Goal: Transaction & Acquisition: Purchase product/service

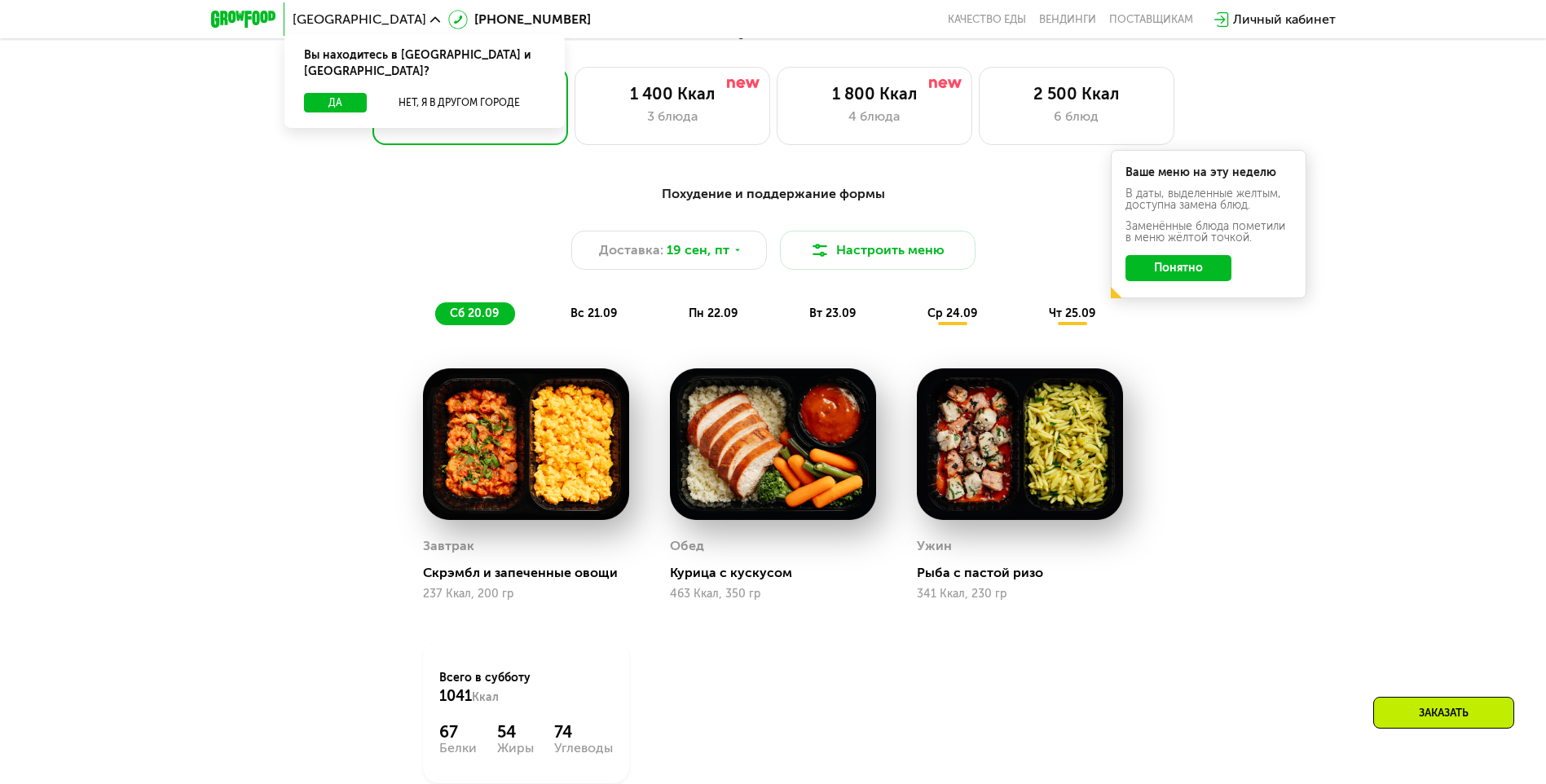
scroll to position [1304, 0]
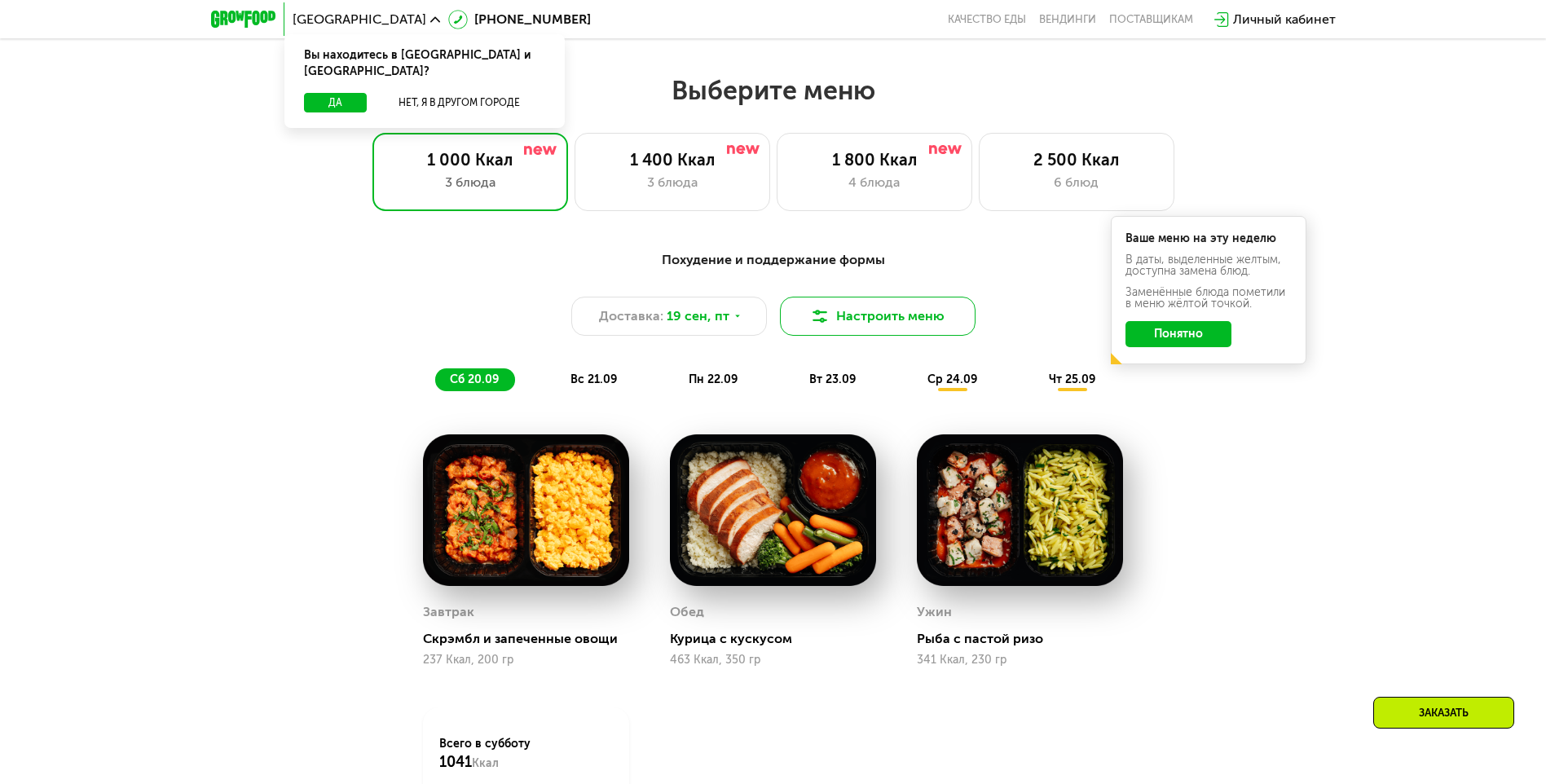
click at [837, 314] on button "Настроить меню" at bounding box center [878, 315] width 196 height 39
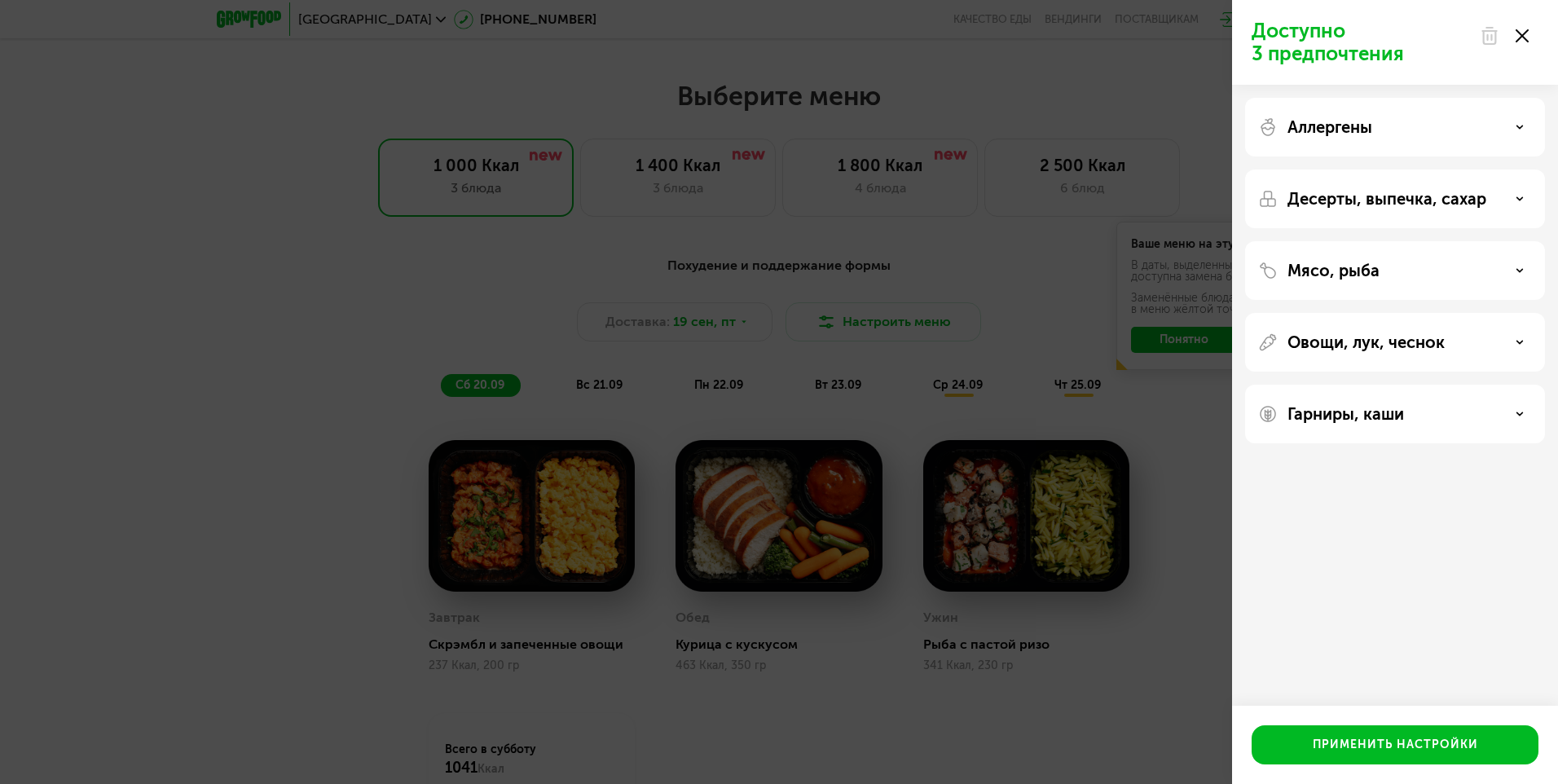
click at [253, 321] on div "Доступно 3 предпочтения Аллергены Десерты, выпечка, сахар Мясо, рыба Овощи, лук…" at bounding box center [779, 392] width 1558 height 784
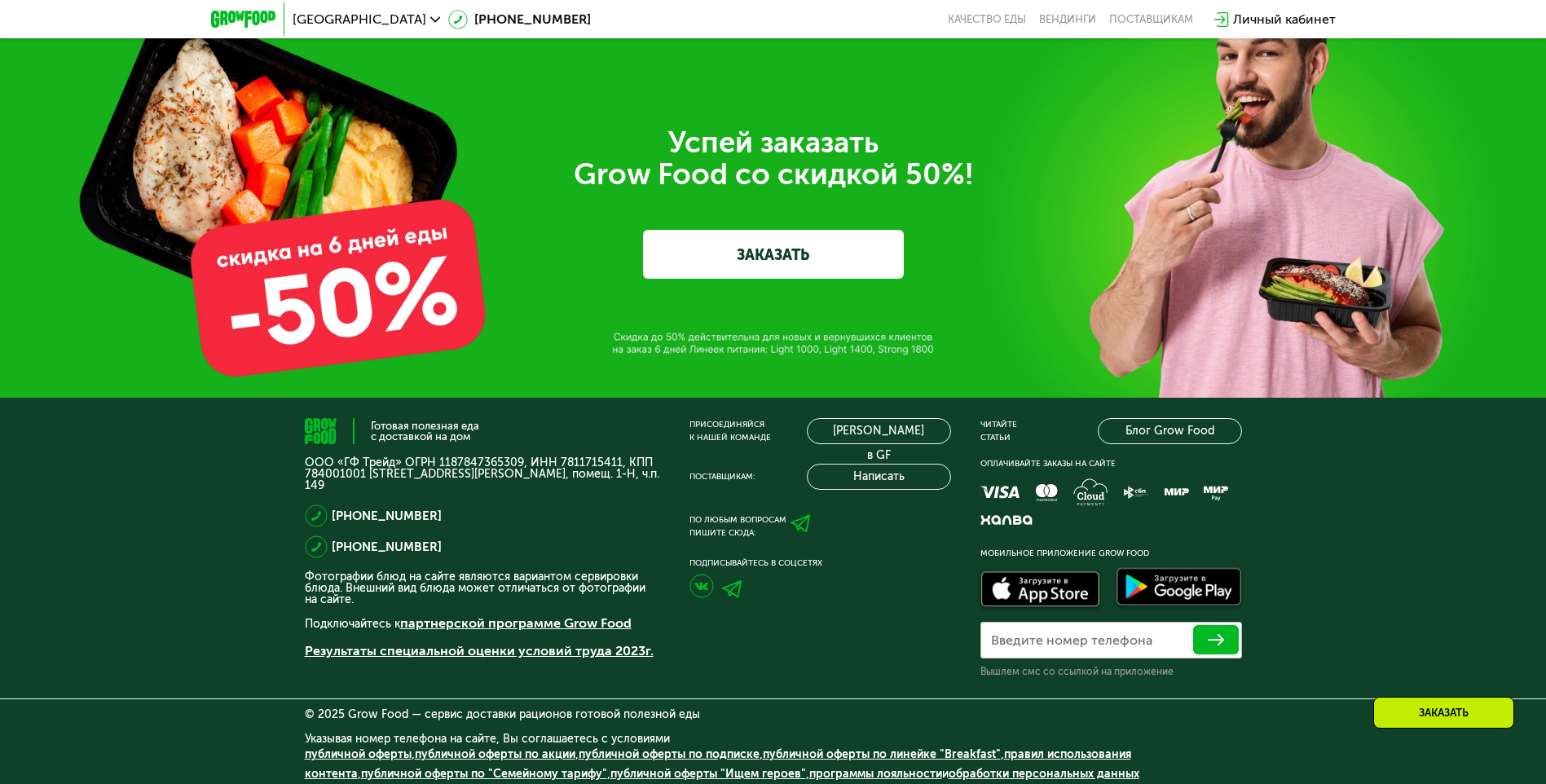
scroll to position [5541, 0]
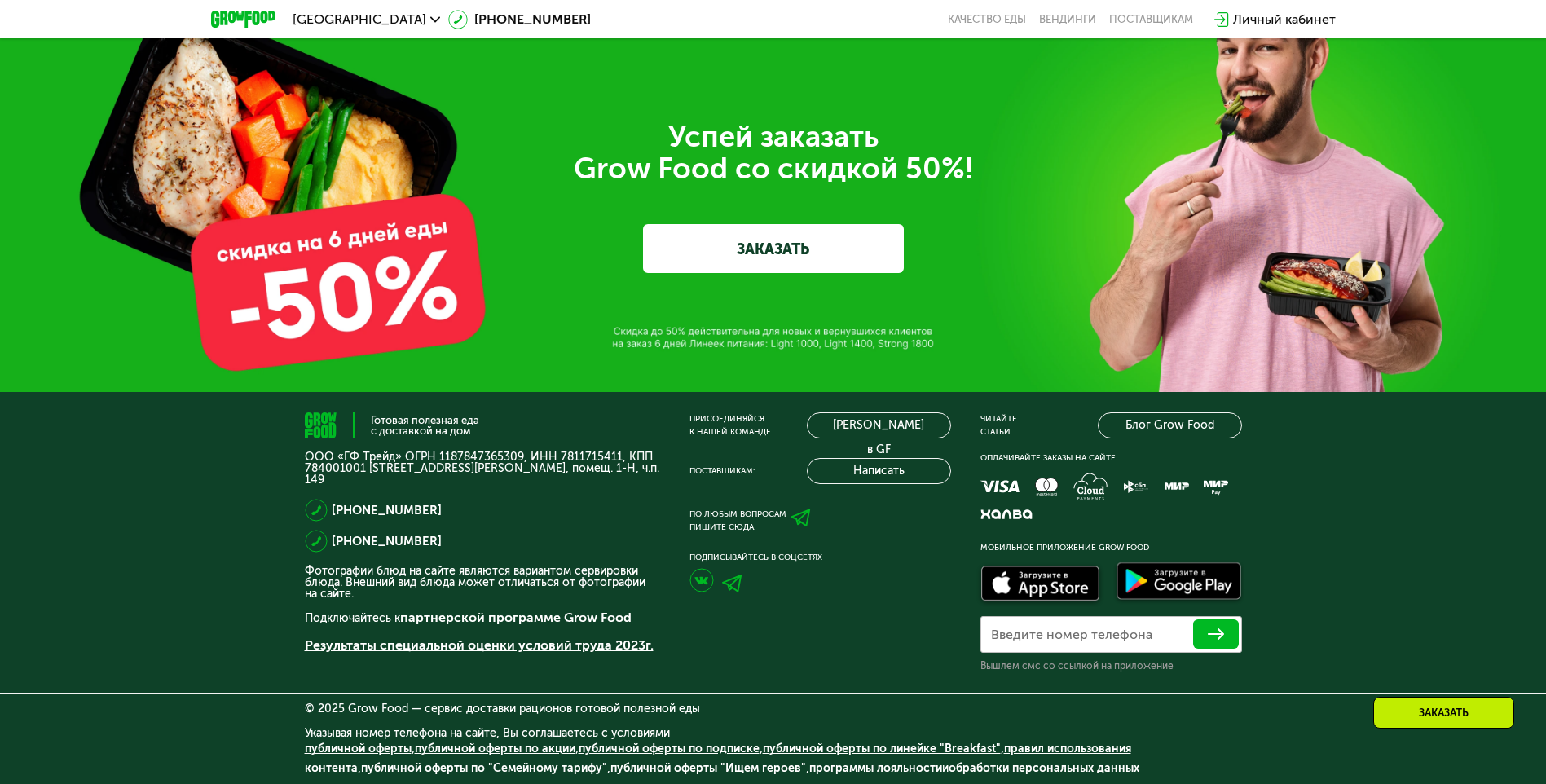
click at [776, 259] on link "ЗАКАЗАТЬ" at bounding box center [773, 249] width 261 height 49
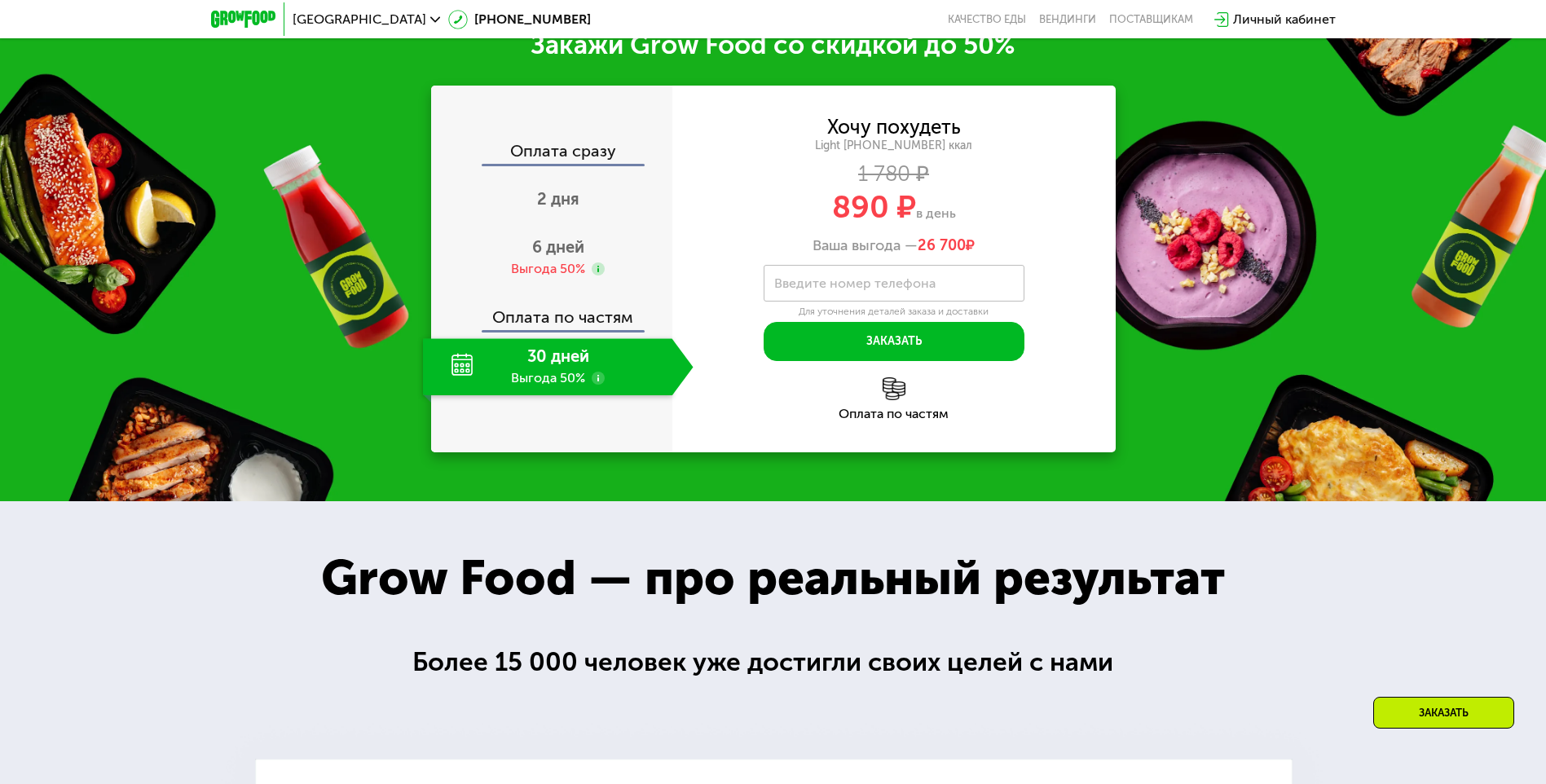
scroll to position [2228, 0]
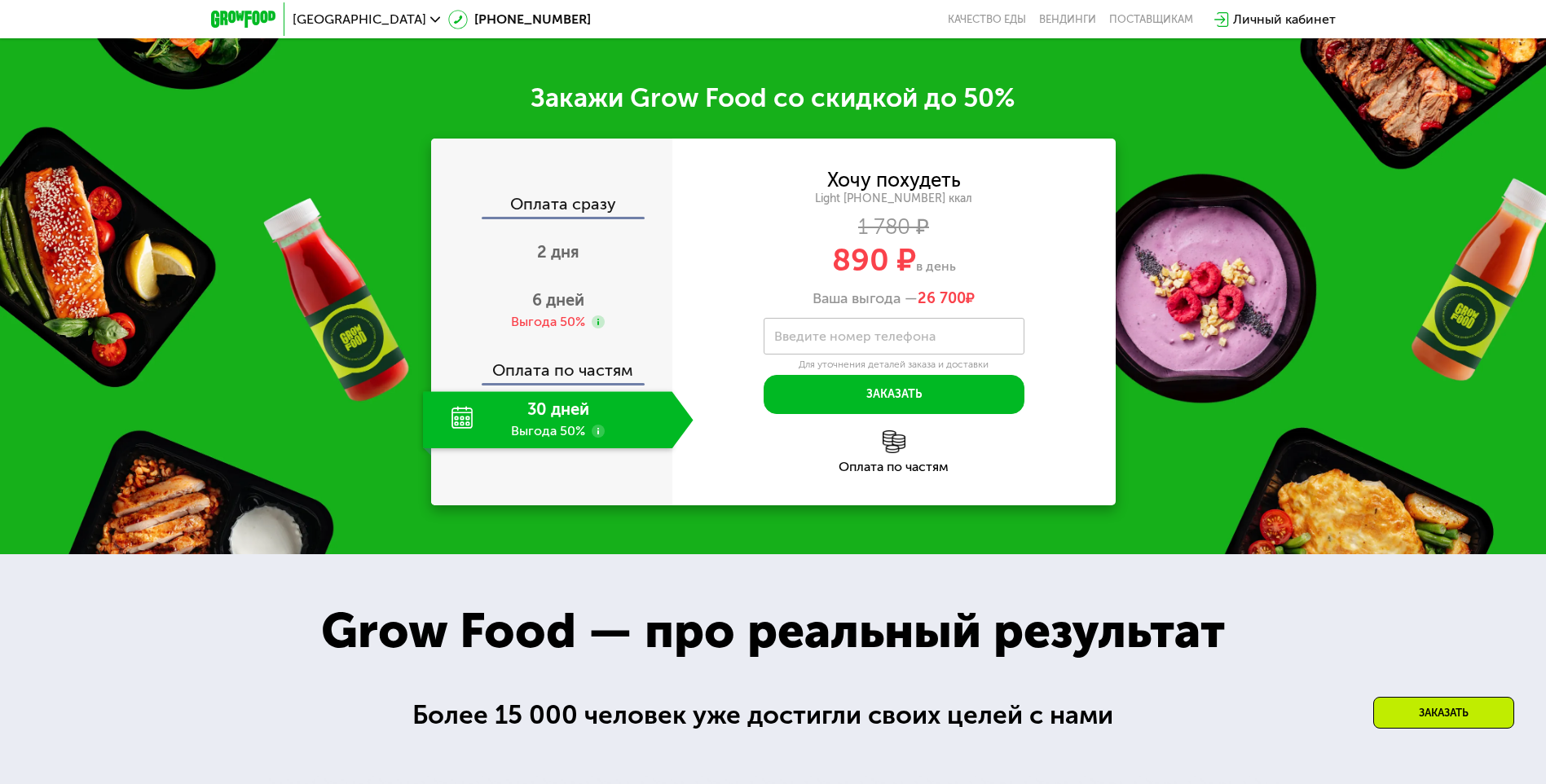
click at [567, 413] on div "30 дней Выгода 50%" at bounding box center [547, 419] width 249 height 57
click at [601, 437] on use at bounding box center [598, 431] width 13 height 13
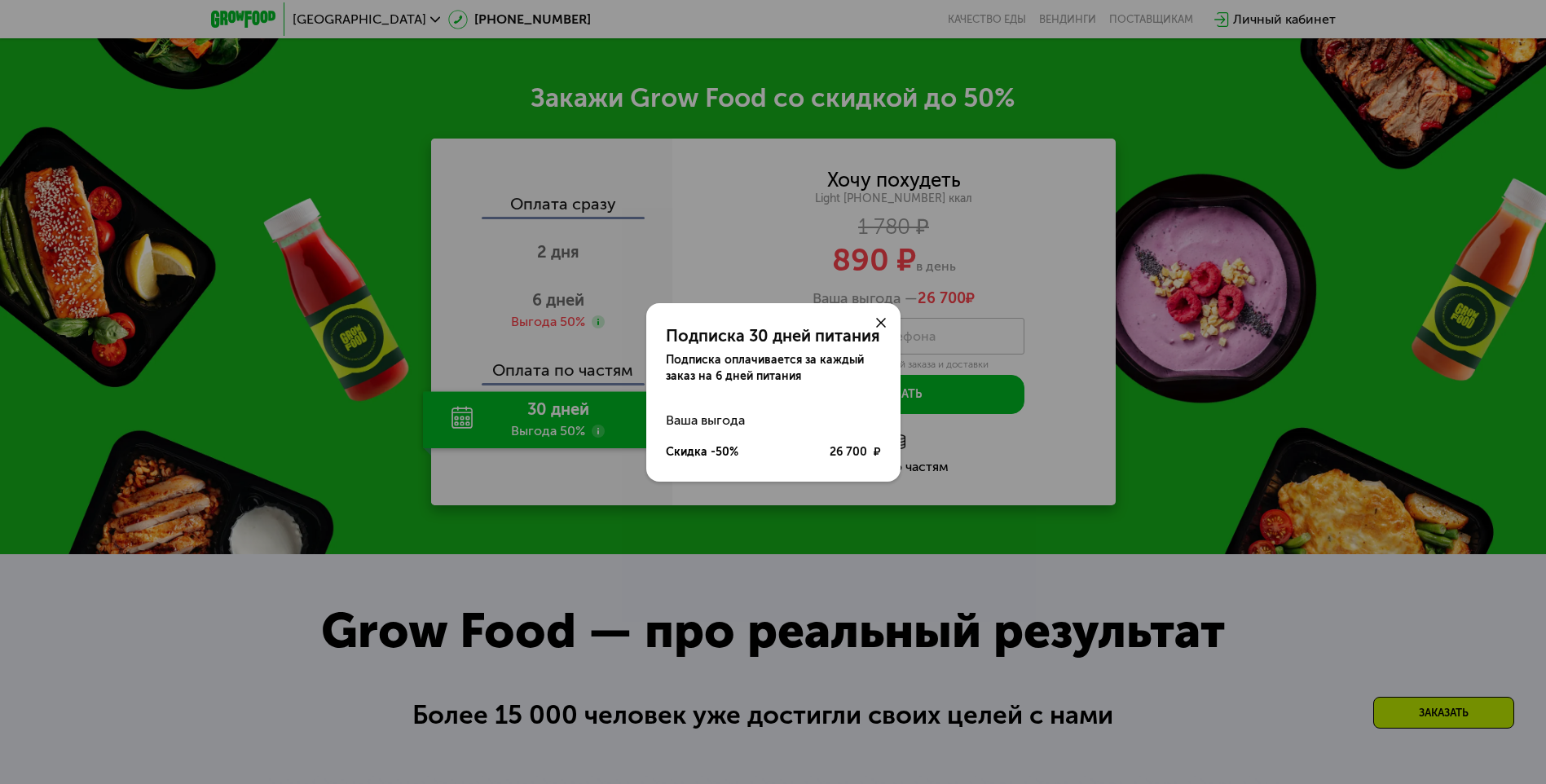
drag, startPoint x: 888, startPoint y: 319, endPoint x: 855, endPoint y: 329, distance: 34.5
click at [888, 320] on div at bounding box center [881, 322] width 39 height 39
click at [881, 318] on icon at bounding box center [881, 323] width 10 height 10
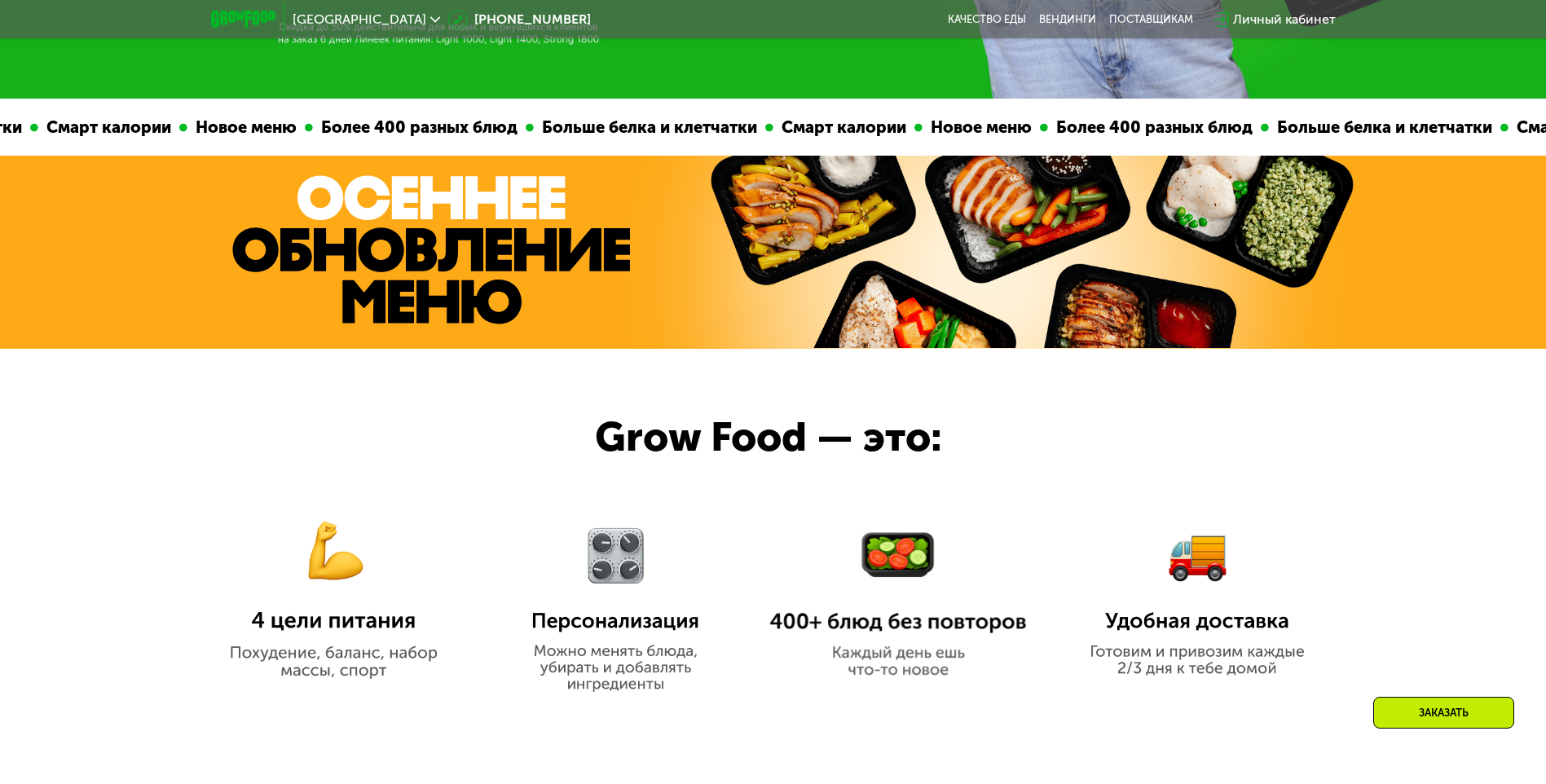
scroll to position [0, 0]
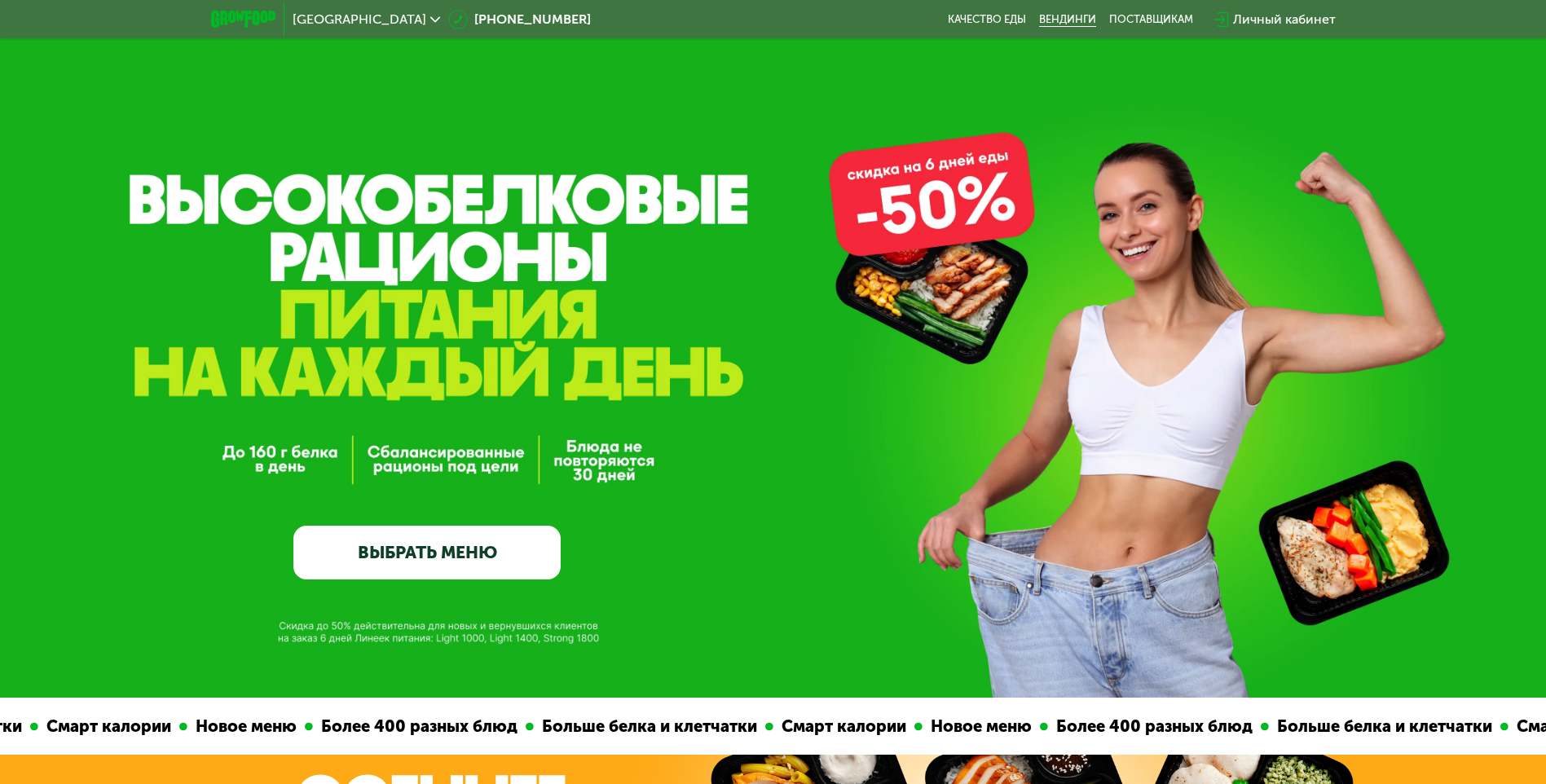
click at [1061, 17] on link "Вендинги" at bounding box center [1068, 20] width 57 height 13
click at [434, 549] on link "ВЫБРАТЬ МЕНЮ" at bounding box center [427, 552] width 267 height 54
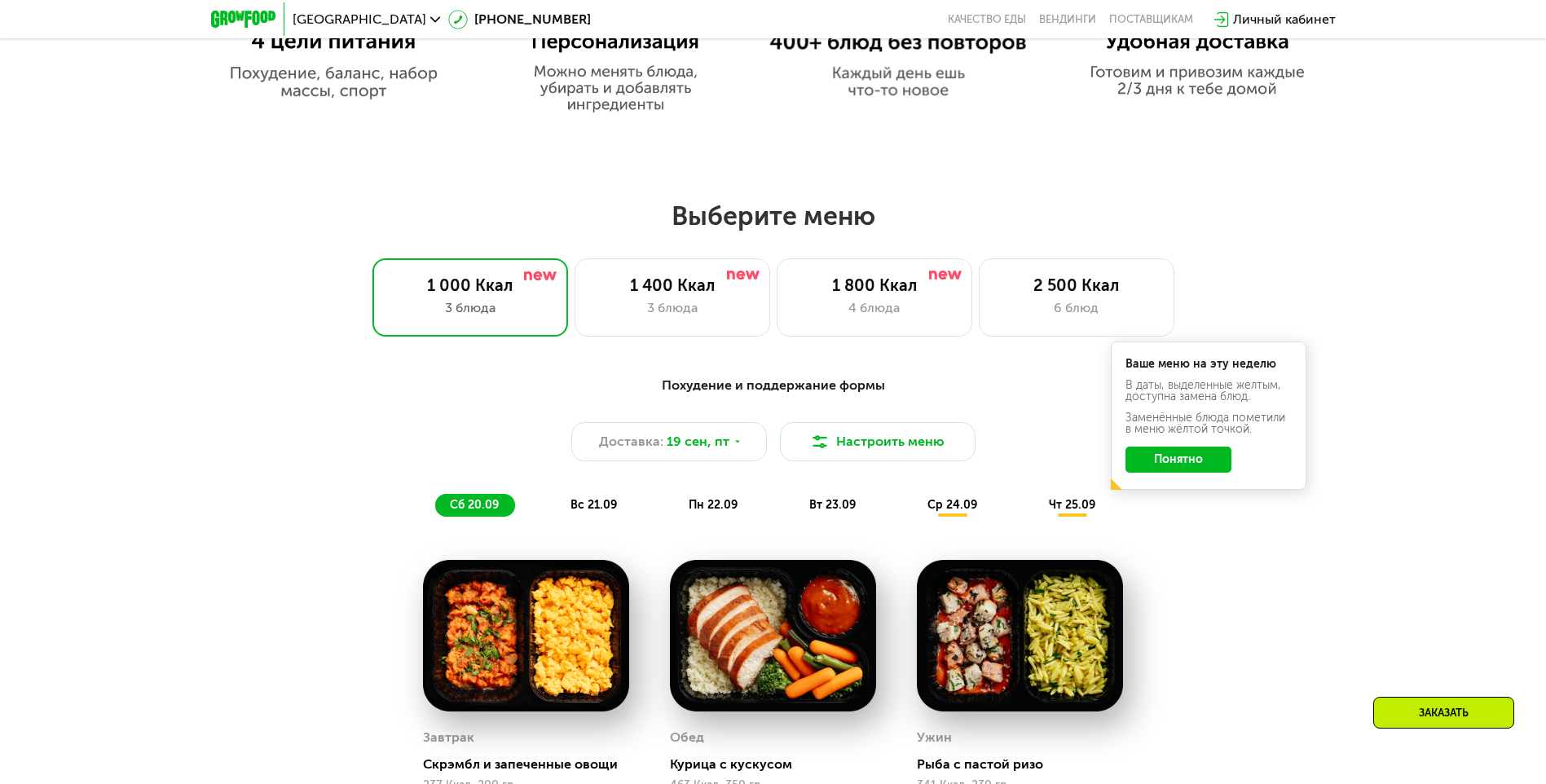
scroll to position [1345, 0]
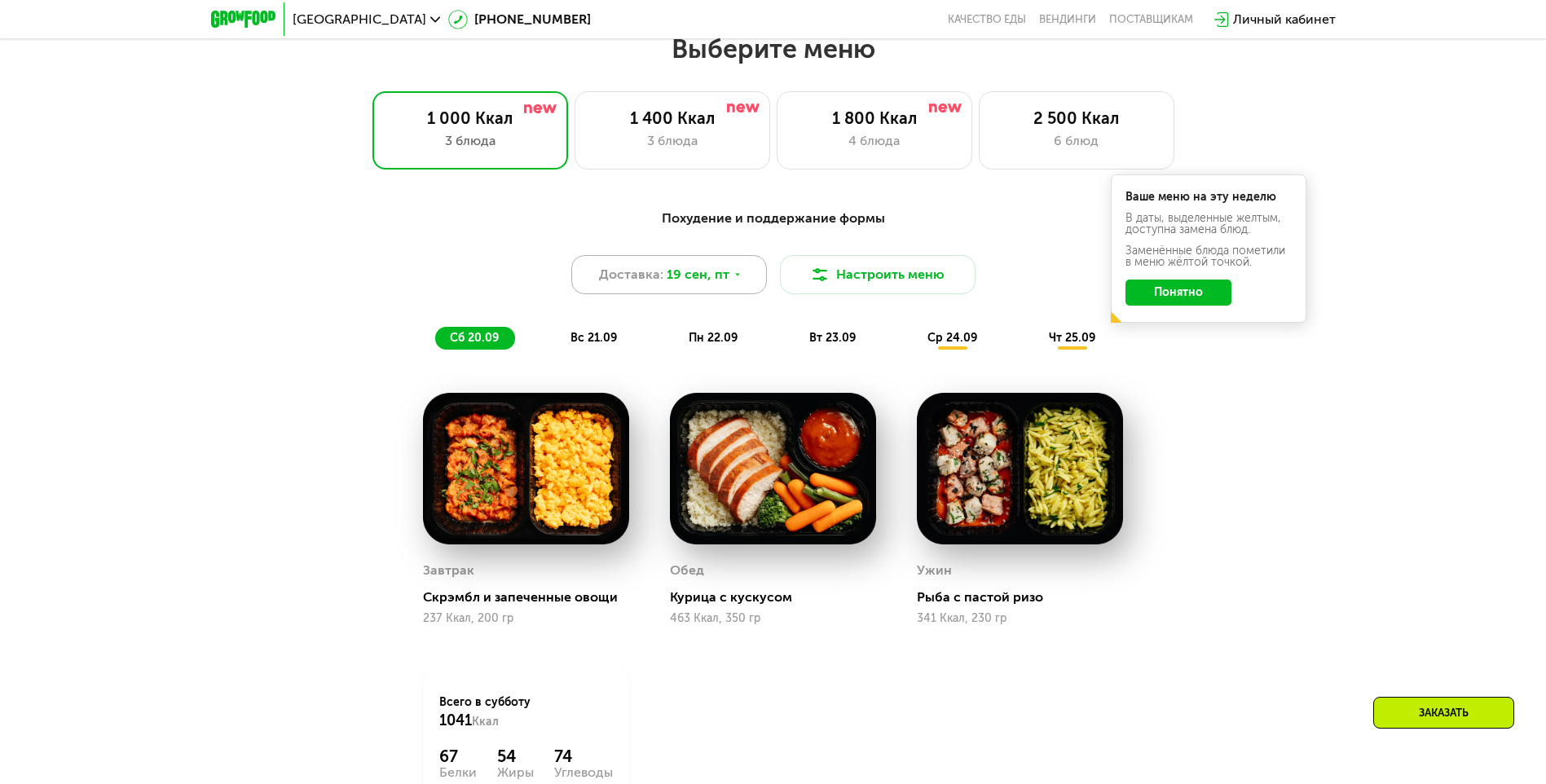
click at [691, 284] on span "19 сен, пт" at bounding box center [698, 274] width 63 height 19
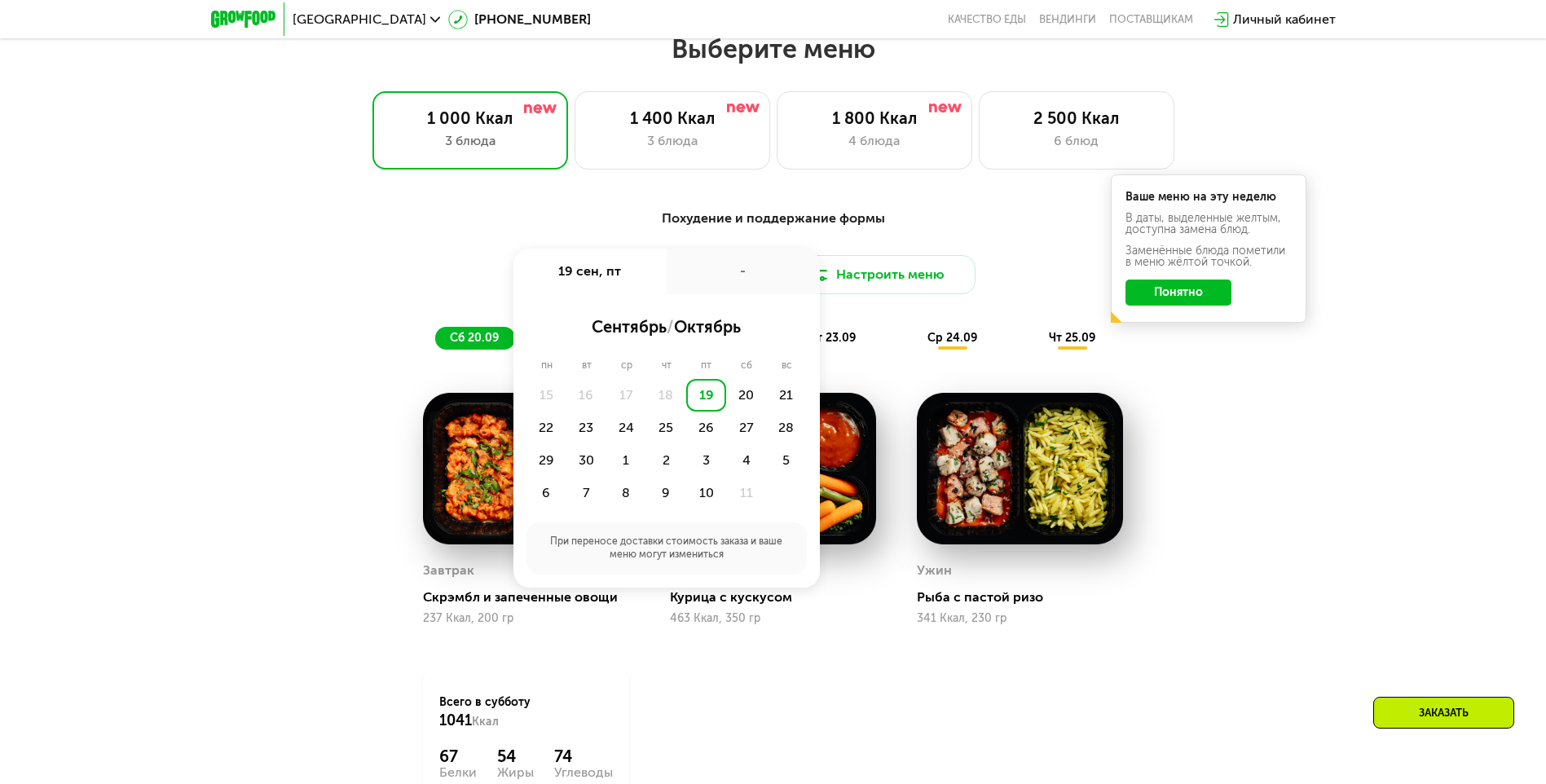
click at [1377, 389] on div "Похудение и поддержание формы Доставка: [DATE] сен, пт - сентябрь / октябрь пн …" at bounding box center [773, 551] width 1546 height 730
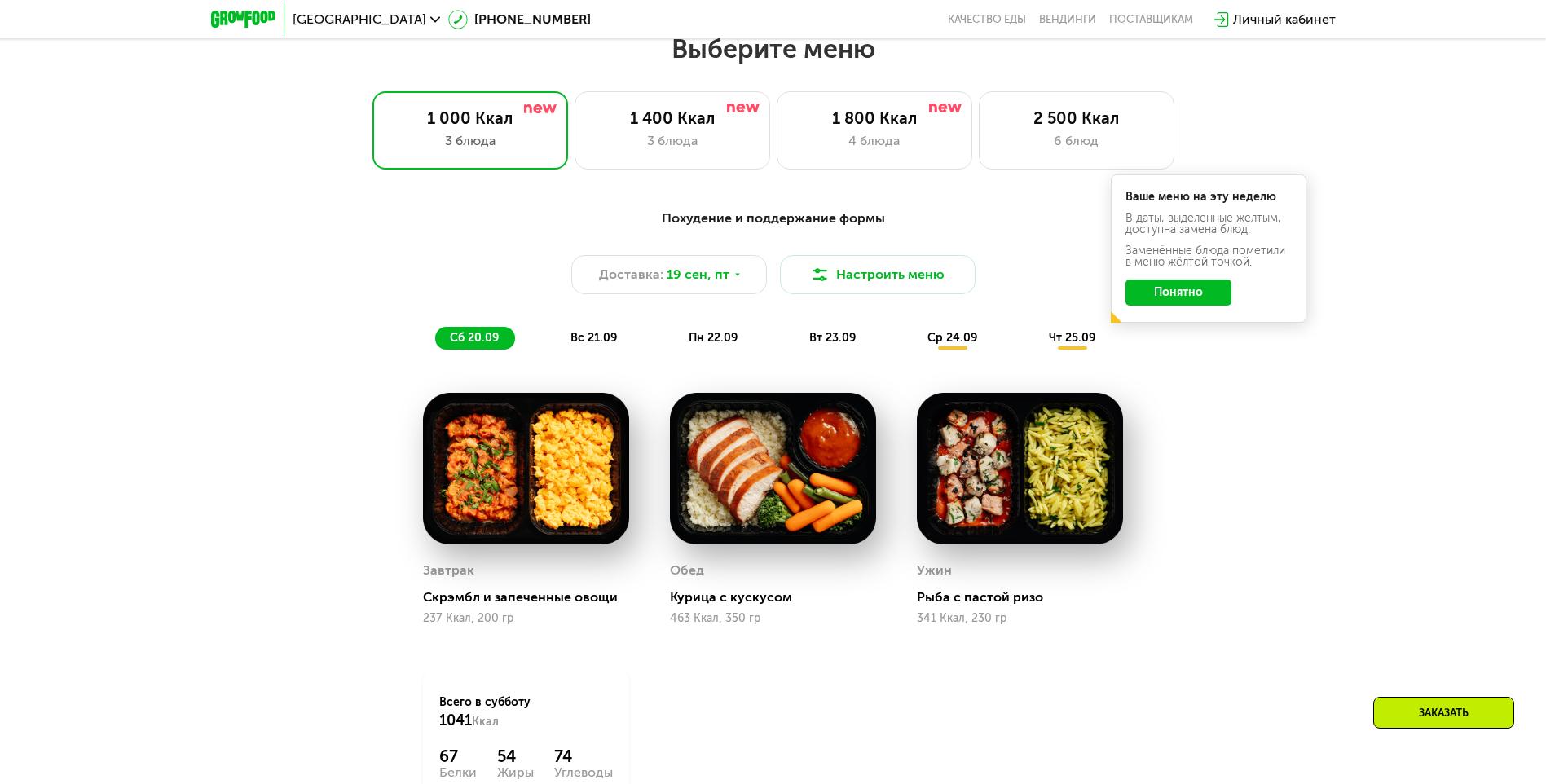
click at [1159, 293] on button "Понятно" at bounding box center [1179, 292] width 106 height 26
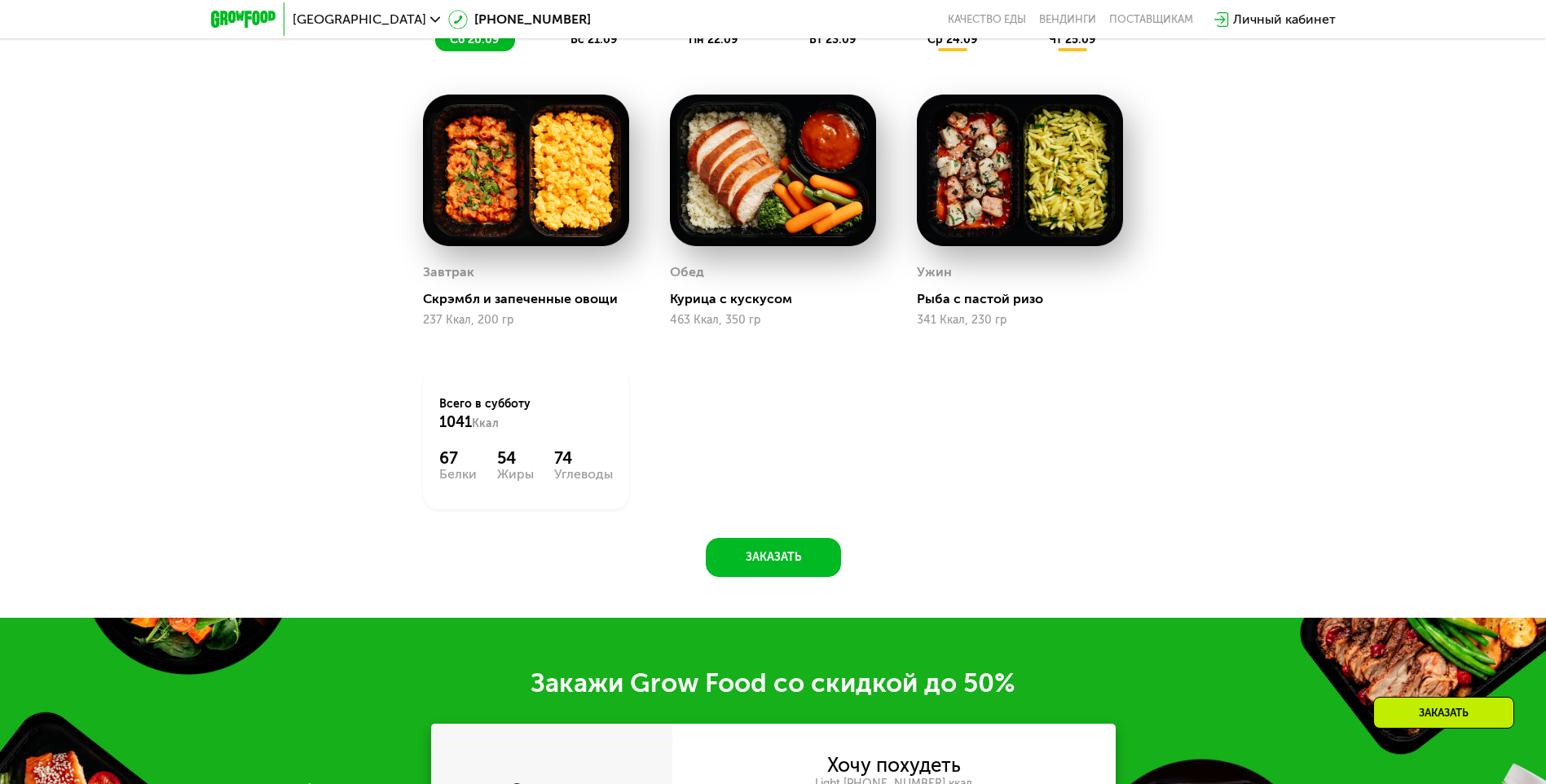
scroll to position [1671, 0]
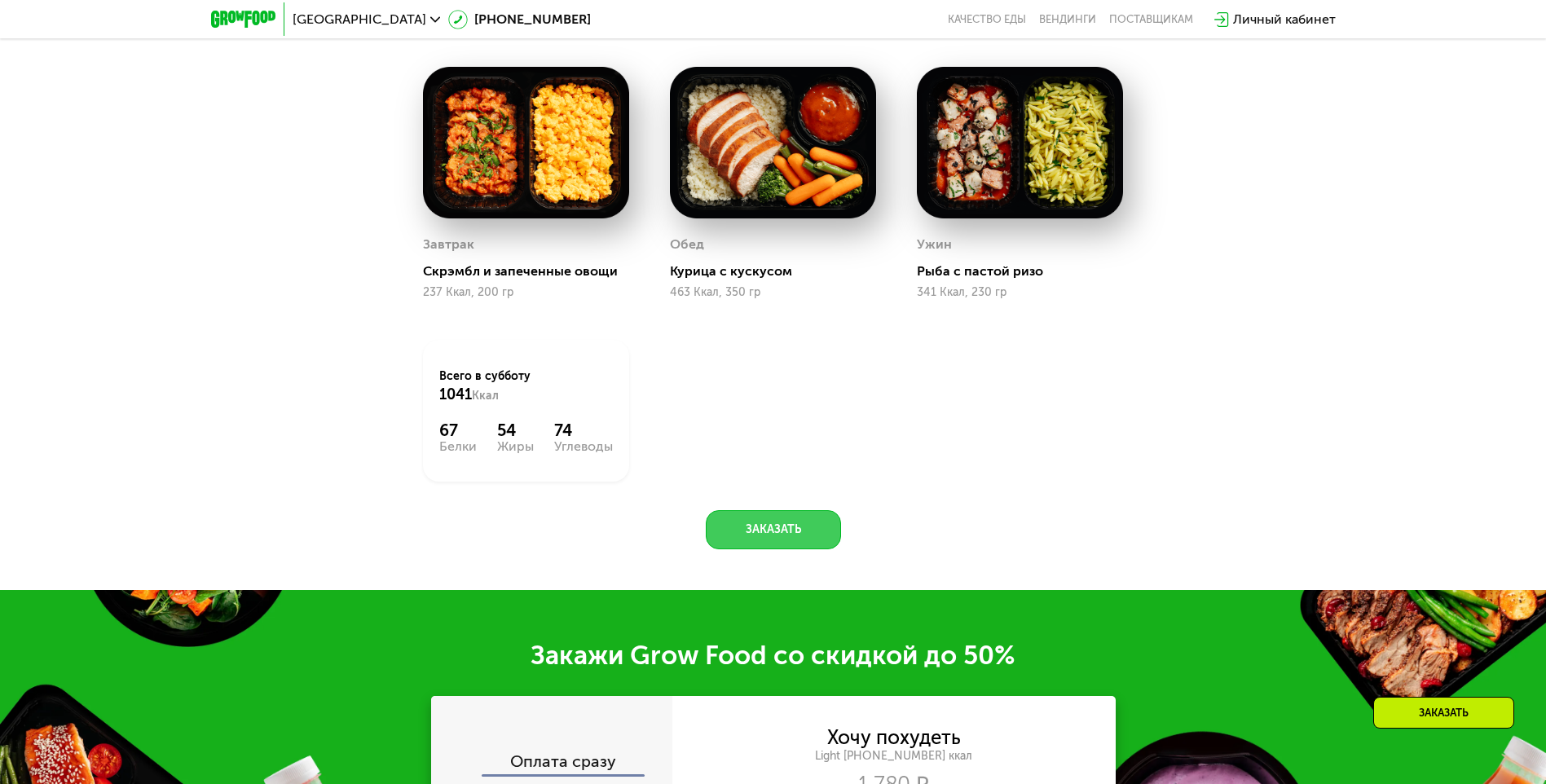
click at [802, 535] on button "Заказать" at bounding box center [773, 530] width 136 height 39
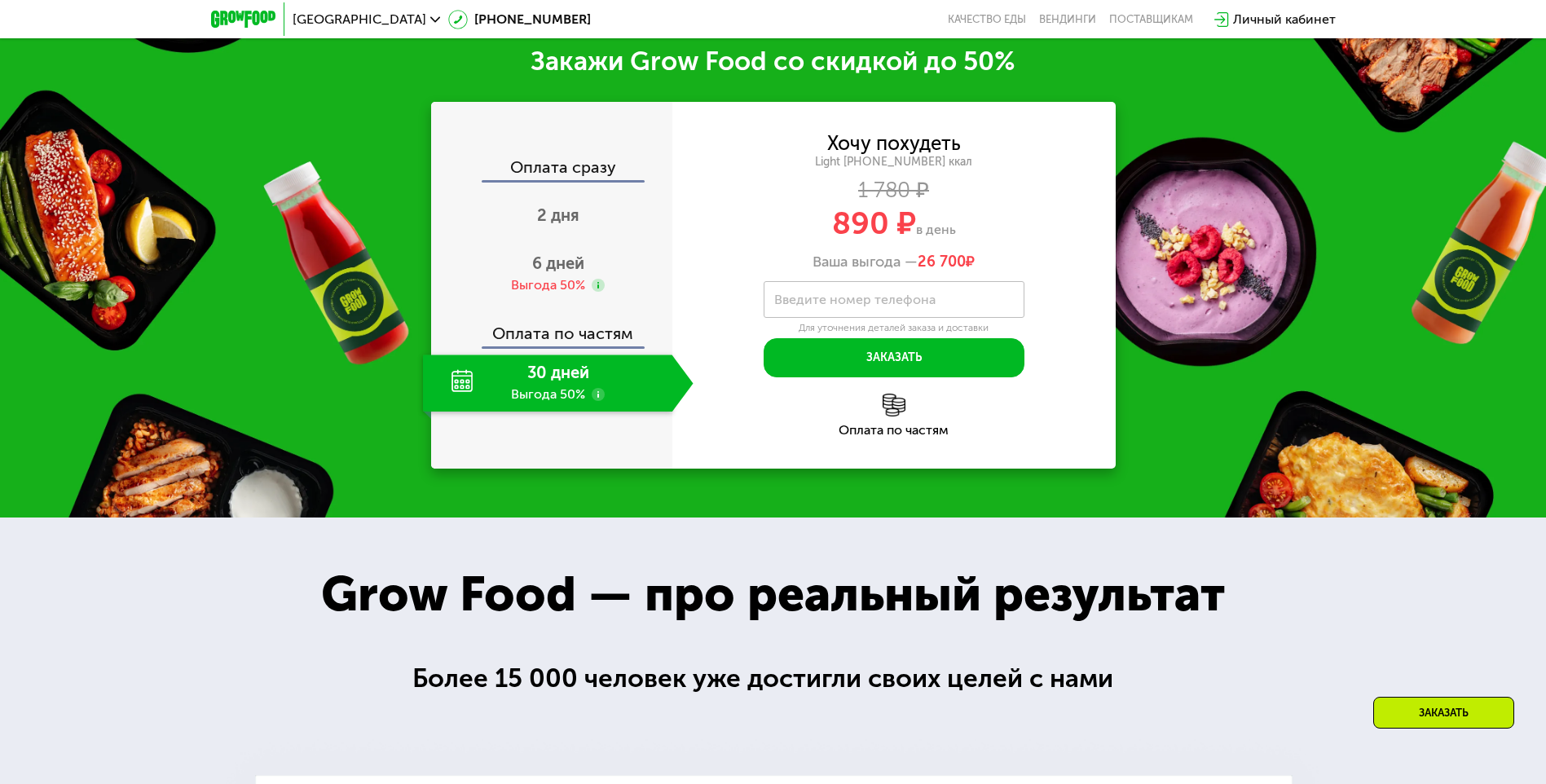
scroll to position [2267, 0]
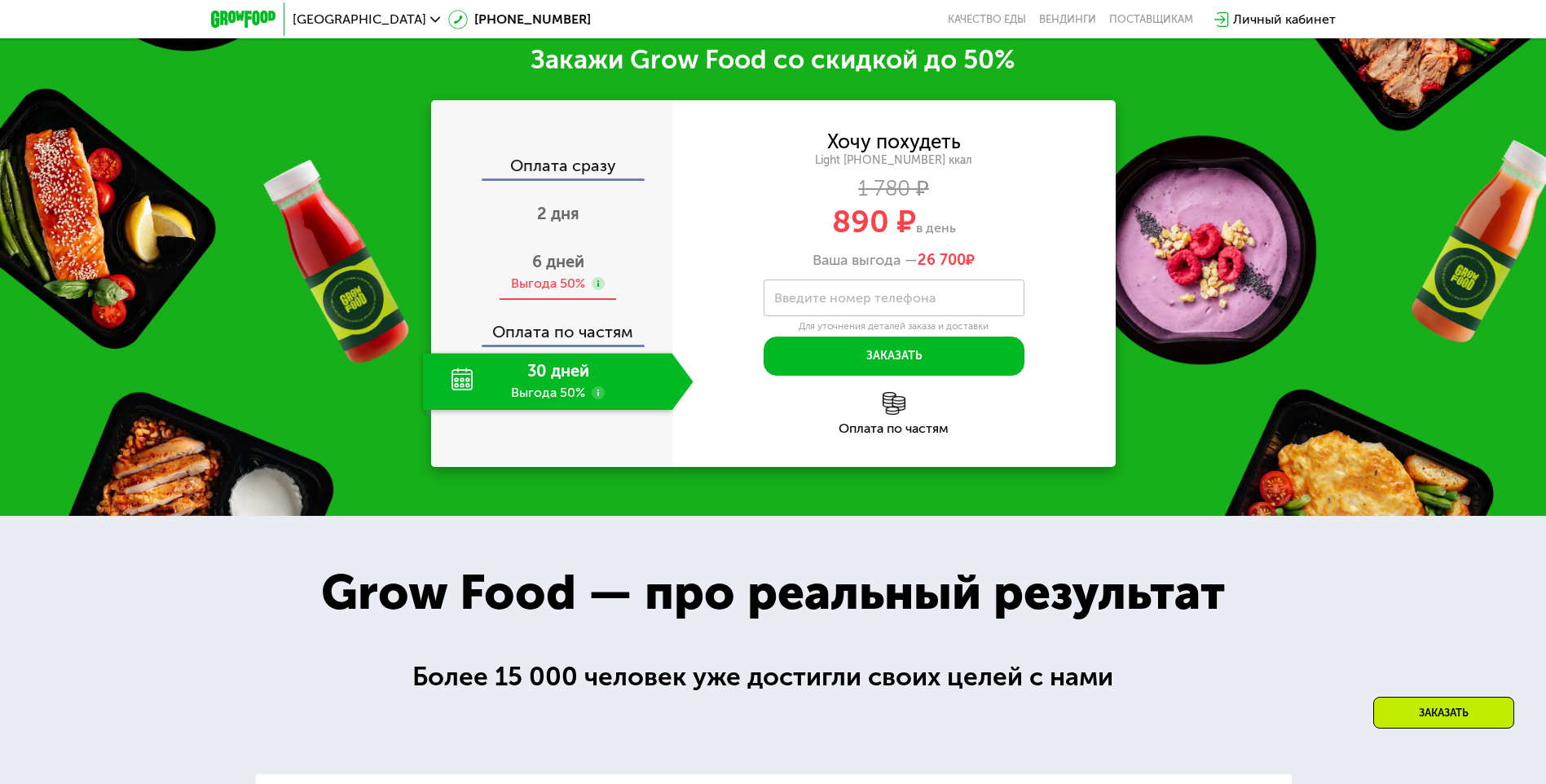
click at [599, 290] on use at bounding box center [598, 284] width 13 height 13
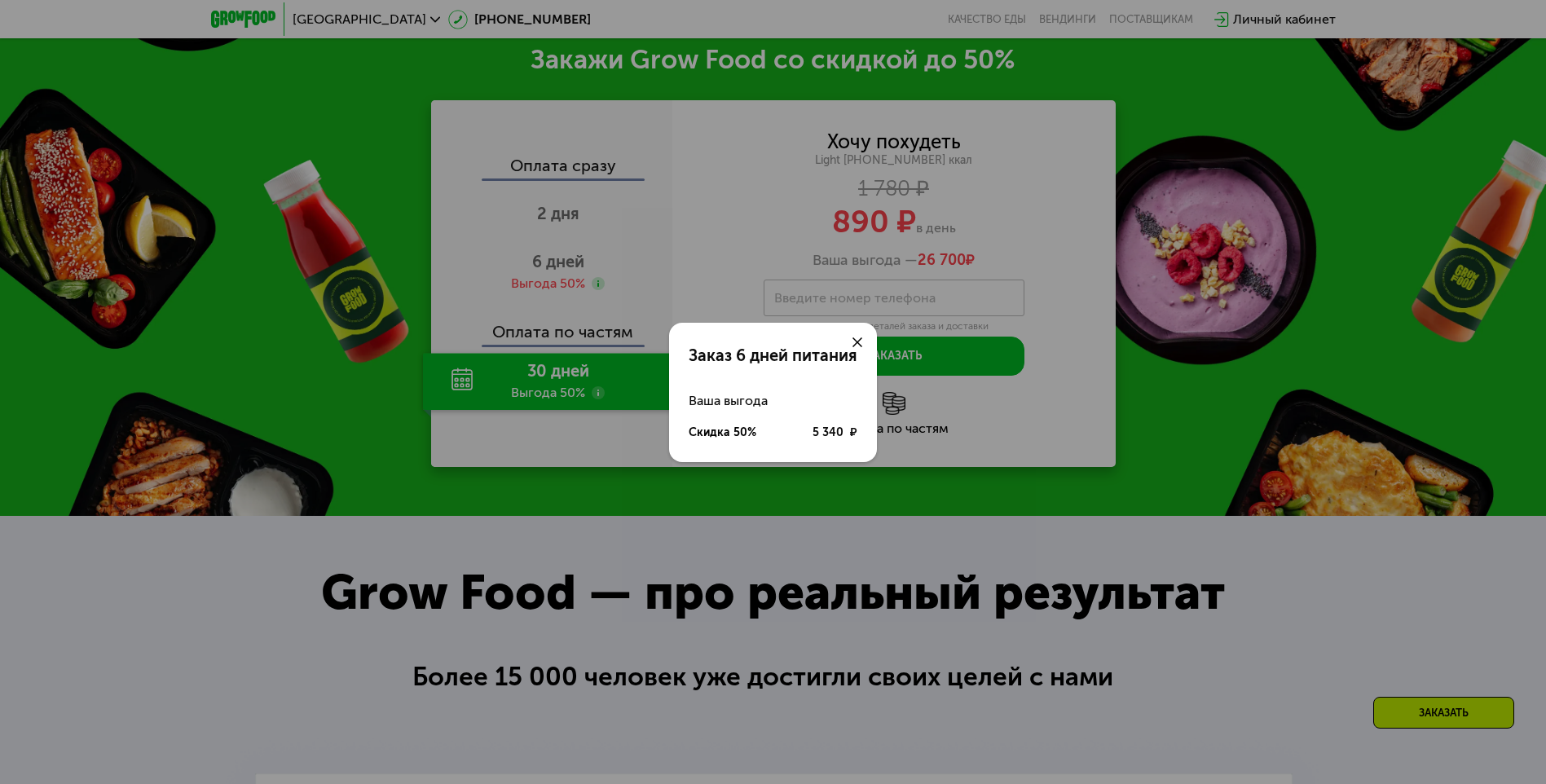
click at [862, 338] on icon at bounding box center [858, 342] width 10 height 10
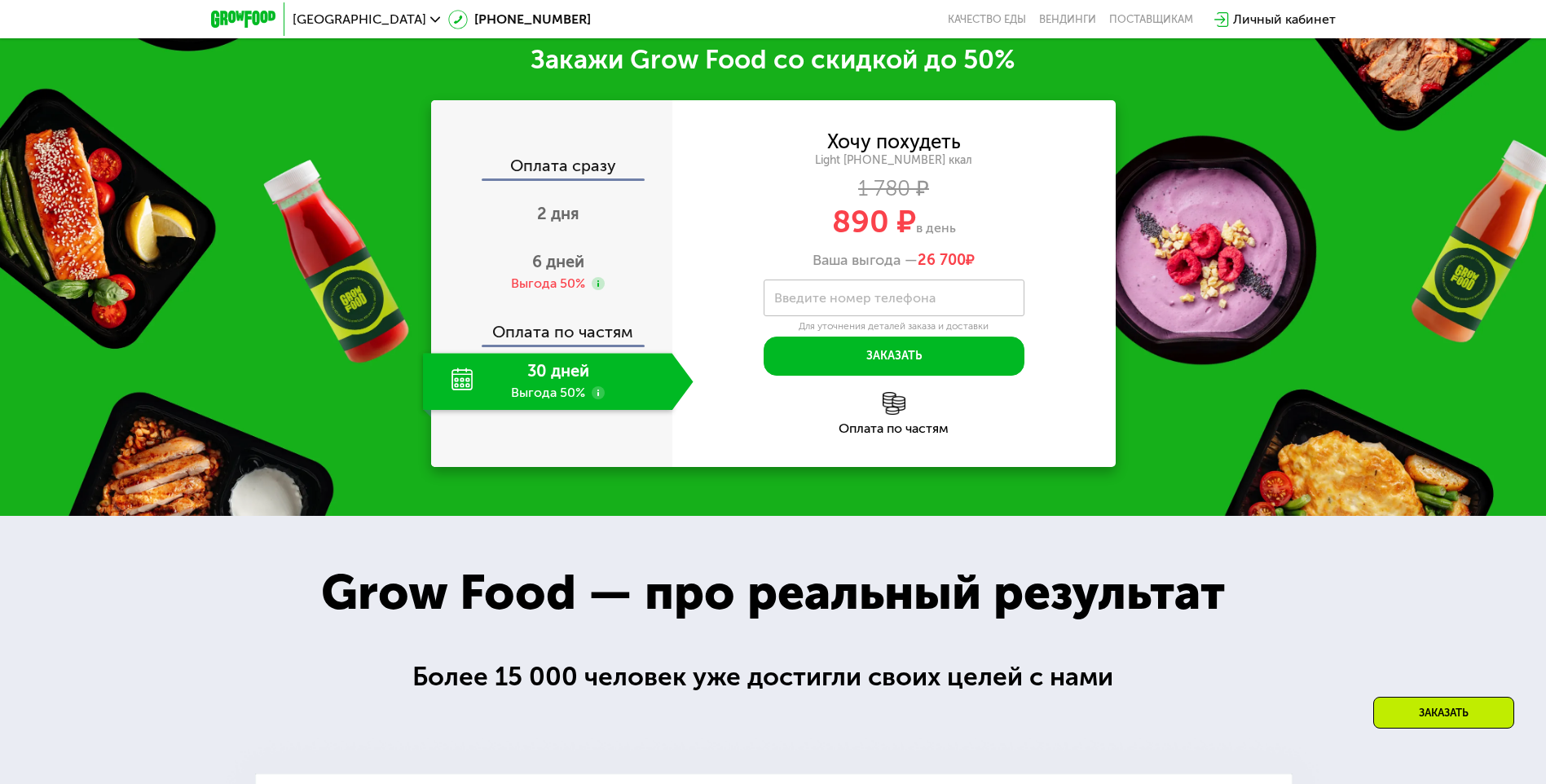
click at [563, 336] on div "Оплата по частям" at bounding box center [552, 325] width 239 height 38
click at [634, 334] on div "Оплата по частям" at bounding box center [552, 325] width 239 height 38
click at [556, 388] on div "30 дней Выгода 50%" at bounding box center [547, 382] width 249 height 57
click at [903, 187] on div "1 780 ₽" at bounding box center [894, 188] width 444 height 18
click at [953, 162] on div "Light [PHONE_NUMBER] ккал" at bounding box center [894, 161] width 444 height 15
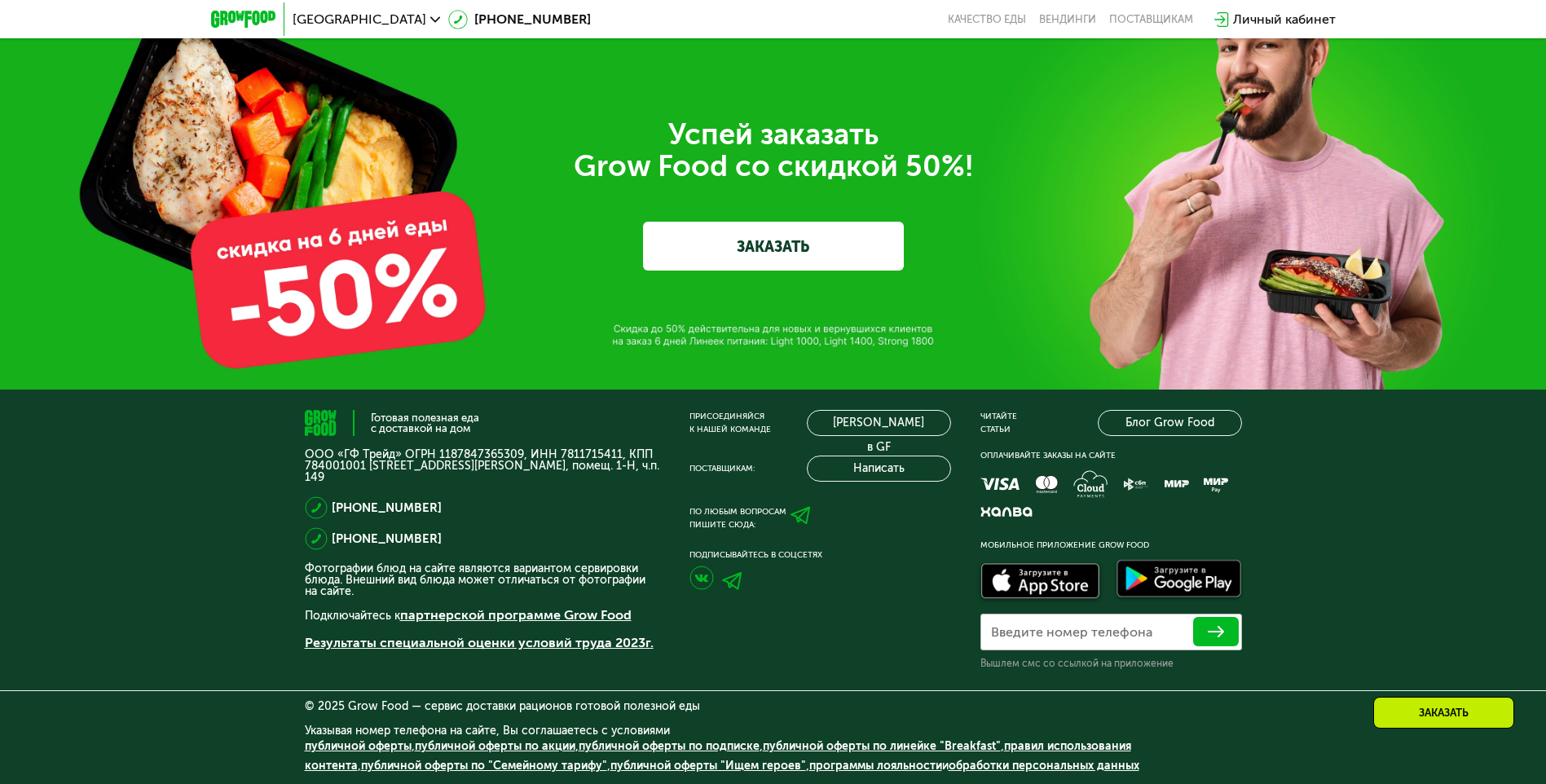
scroll to position [5548, 0]
